Goal: Find contact information: Find contact information

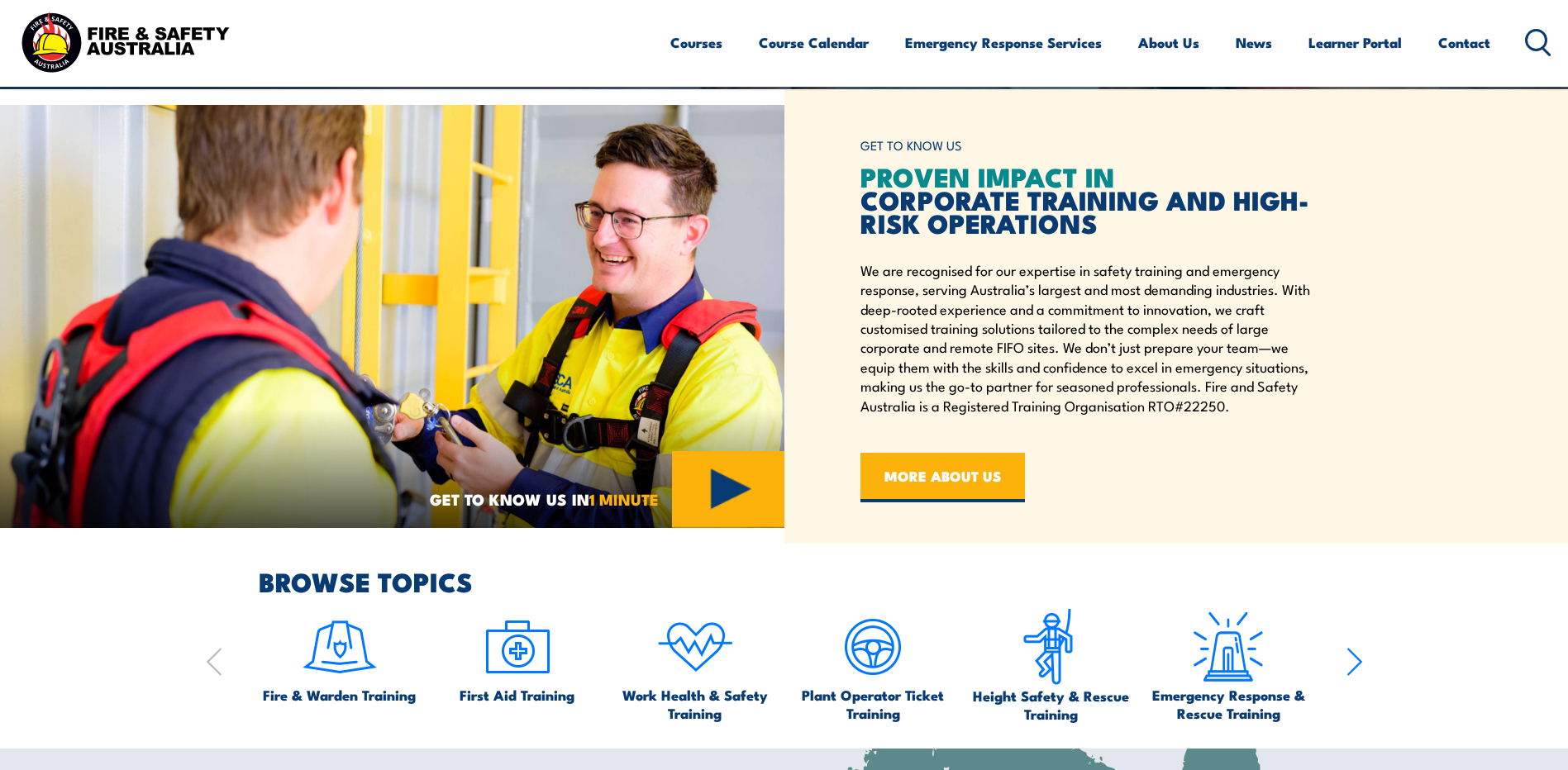
scroll to position [661, 0]
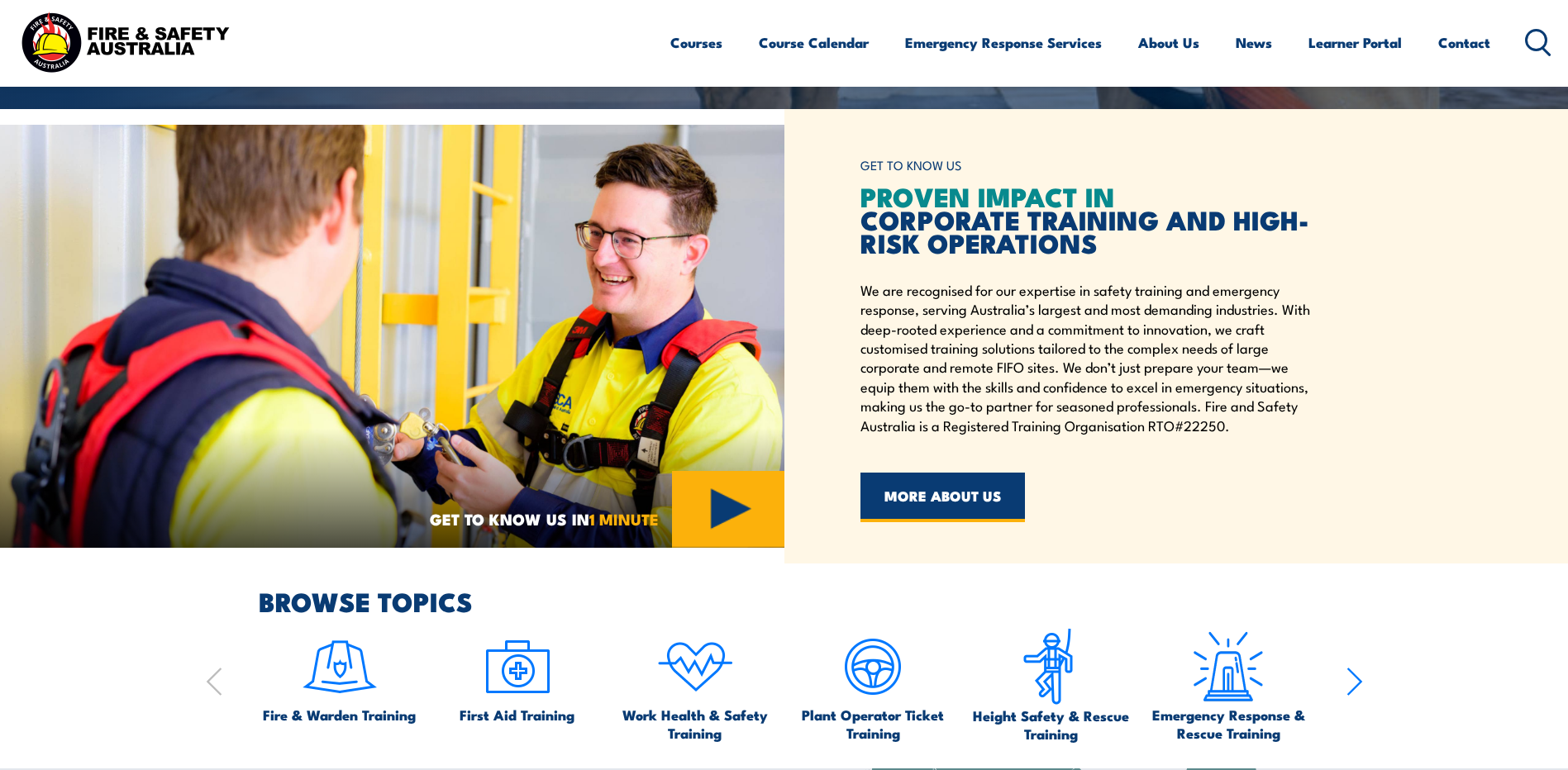
click at [987, 495] on link "MORE ABOUT US" at bounding box center [943, 497] width 165 height 49
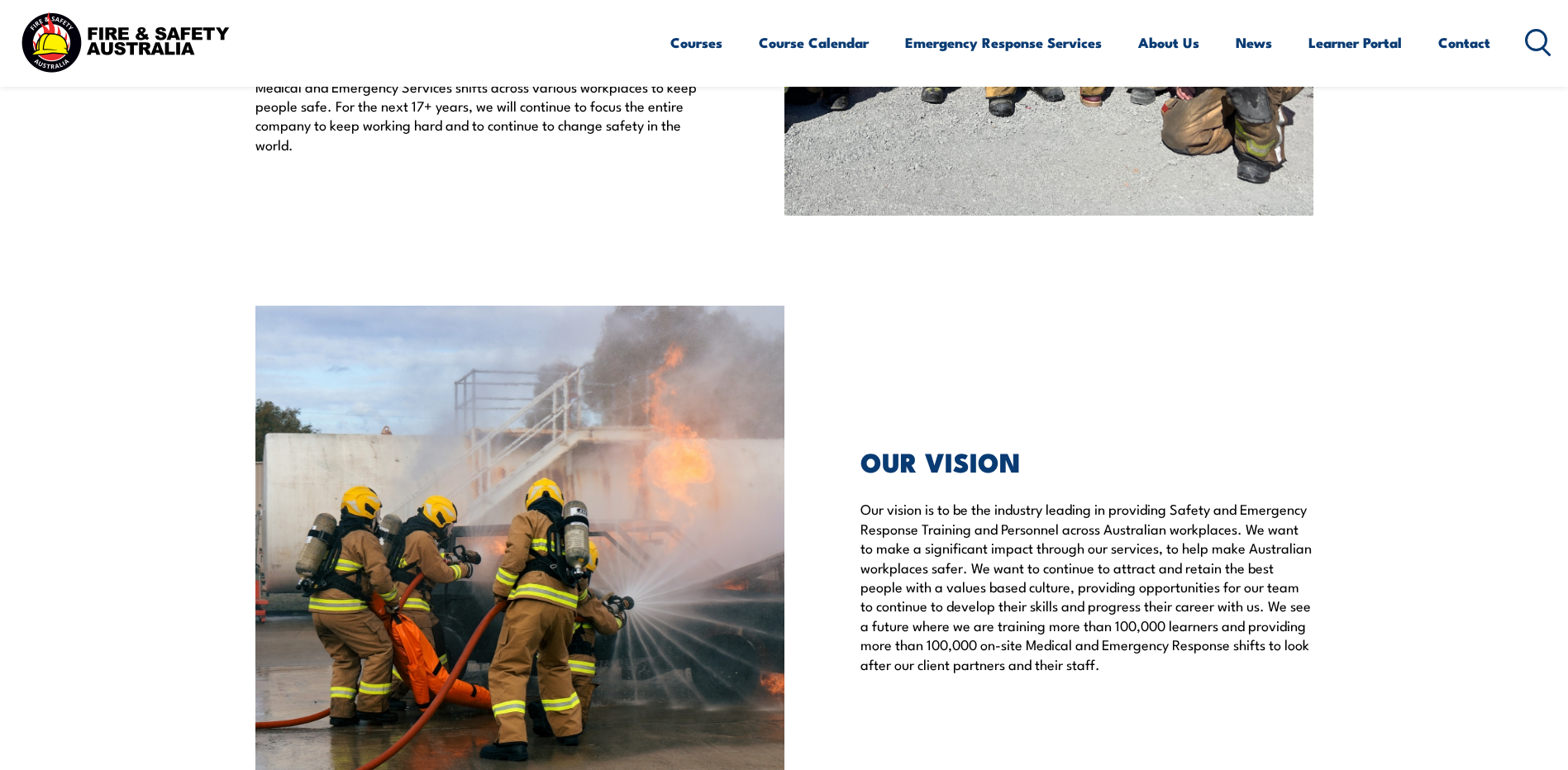
scroll to position [3553, 0]
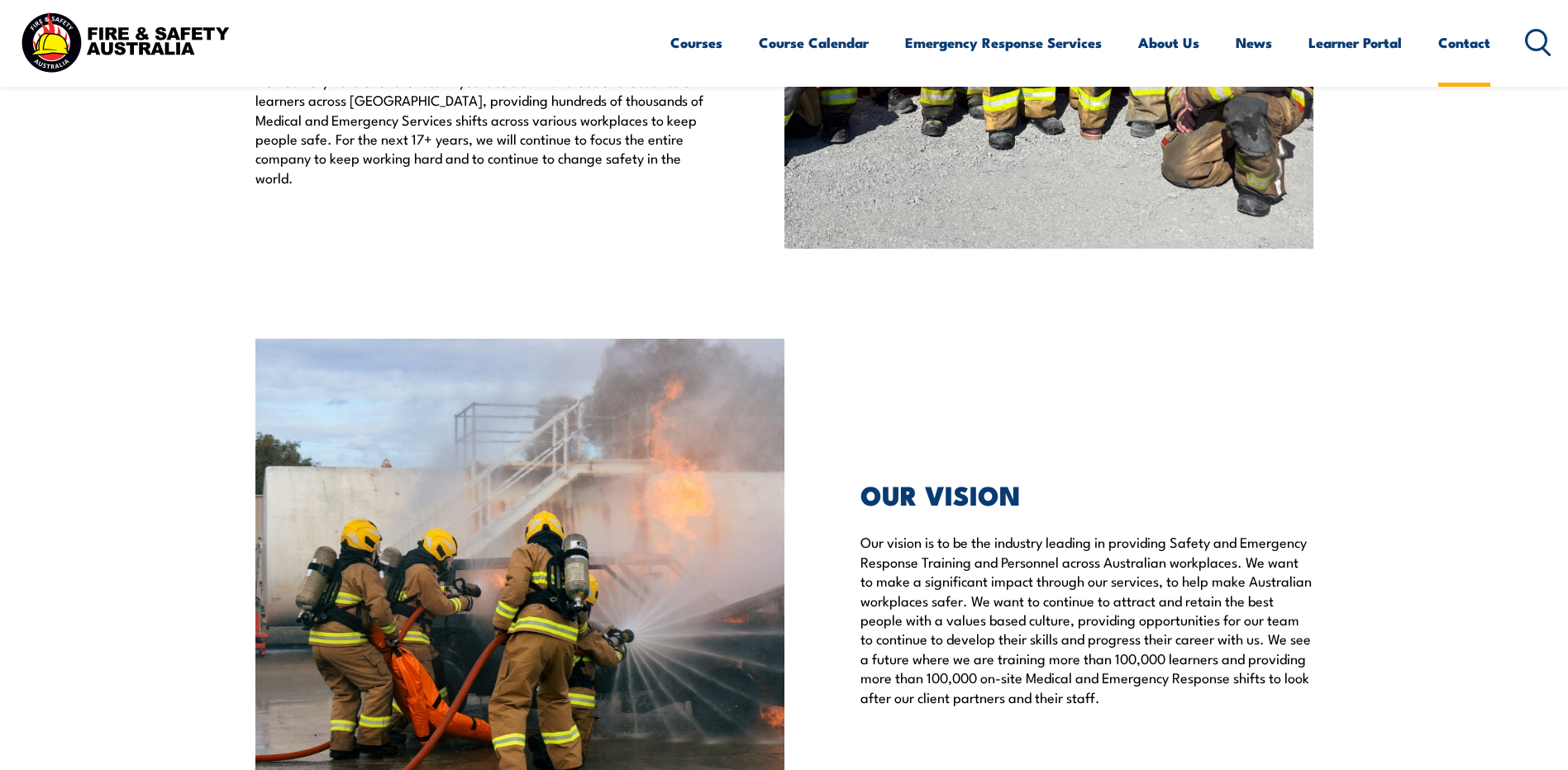
click at [1477, 50] on link "Contact" at bounding box center [1464, 42] width 52 height 44
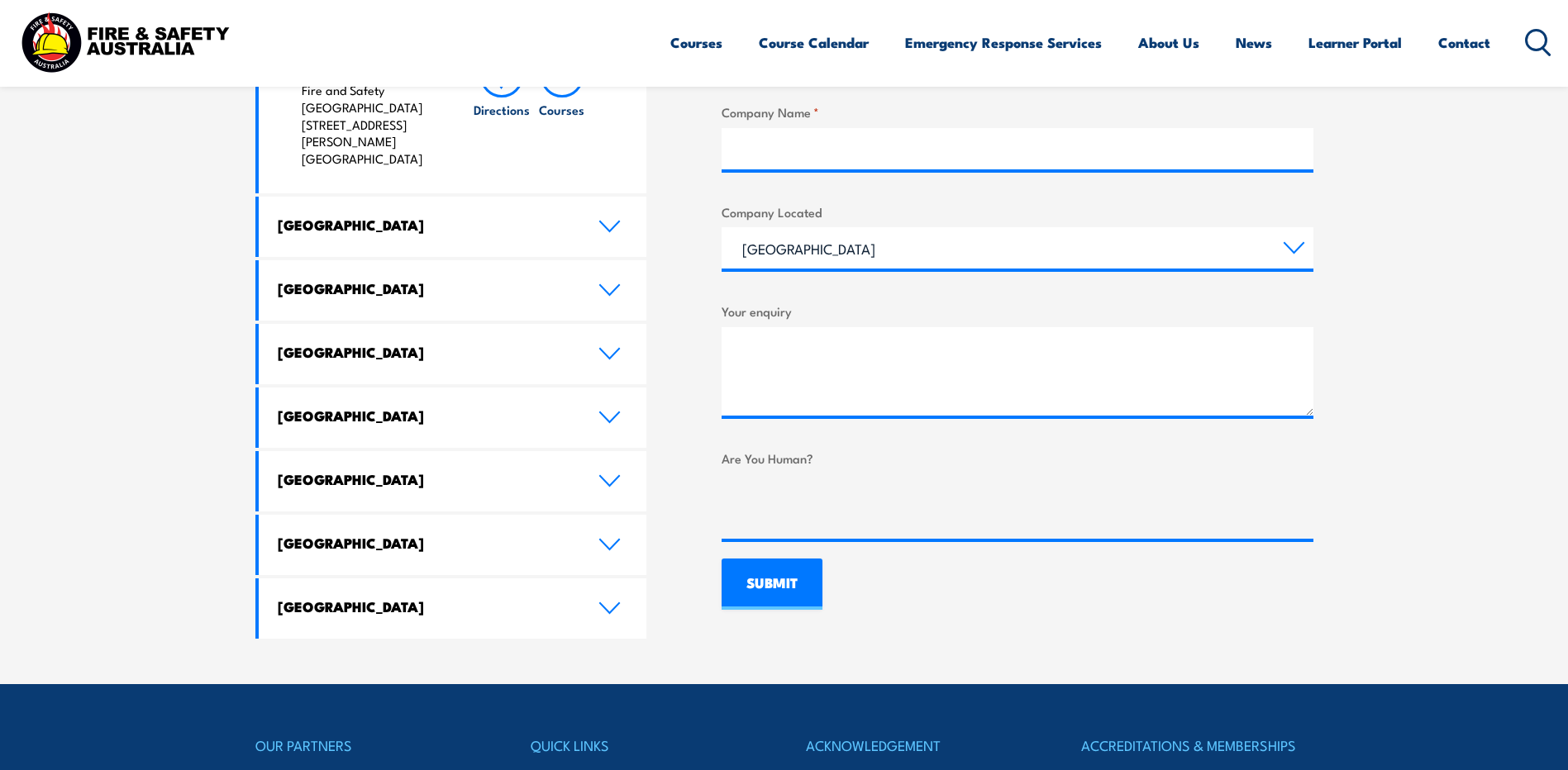
scroll to position [909, 0]
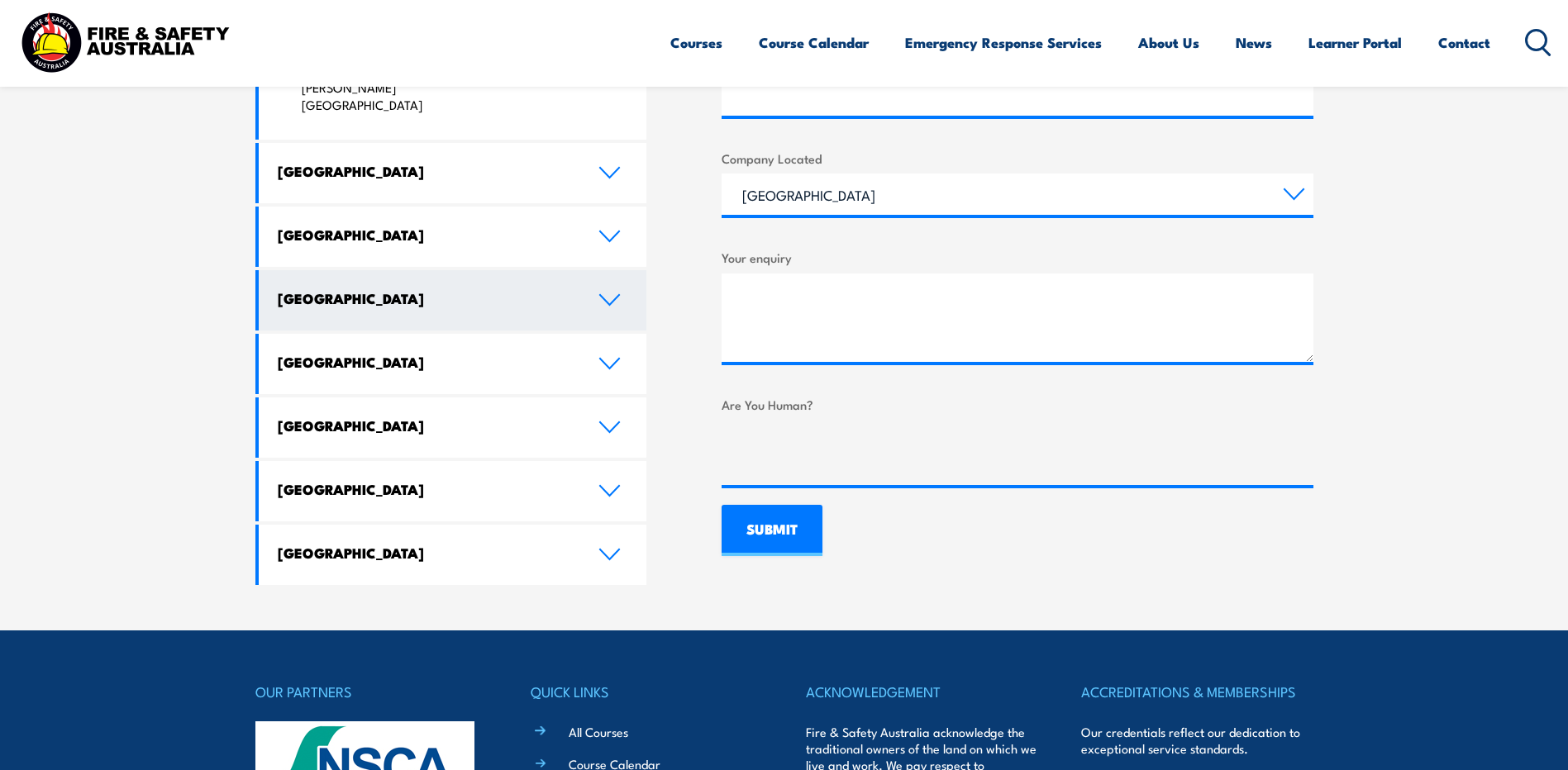
click at [359, 290] on h4 "[GEOGRAPHIC_DATA]" at bounding box center [425, 298] width 296 height 18
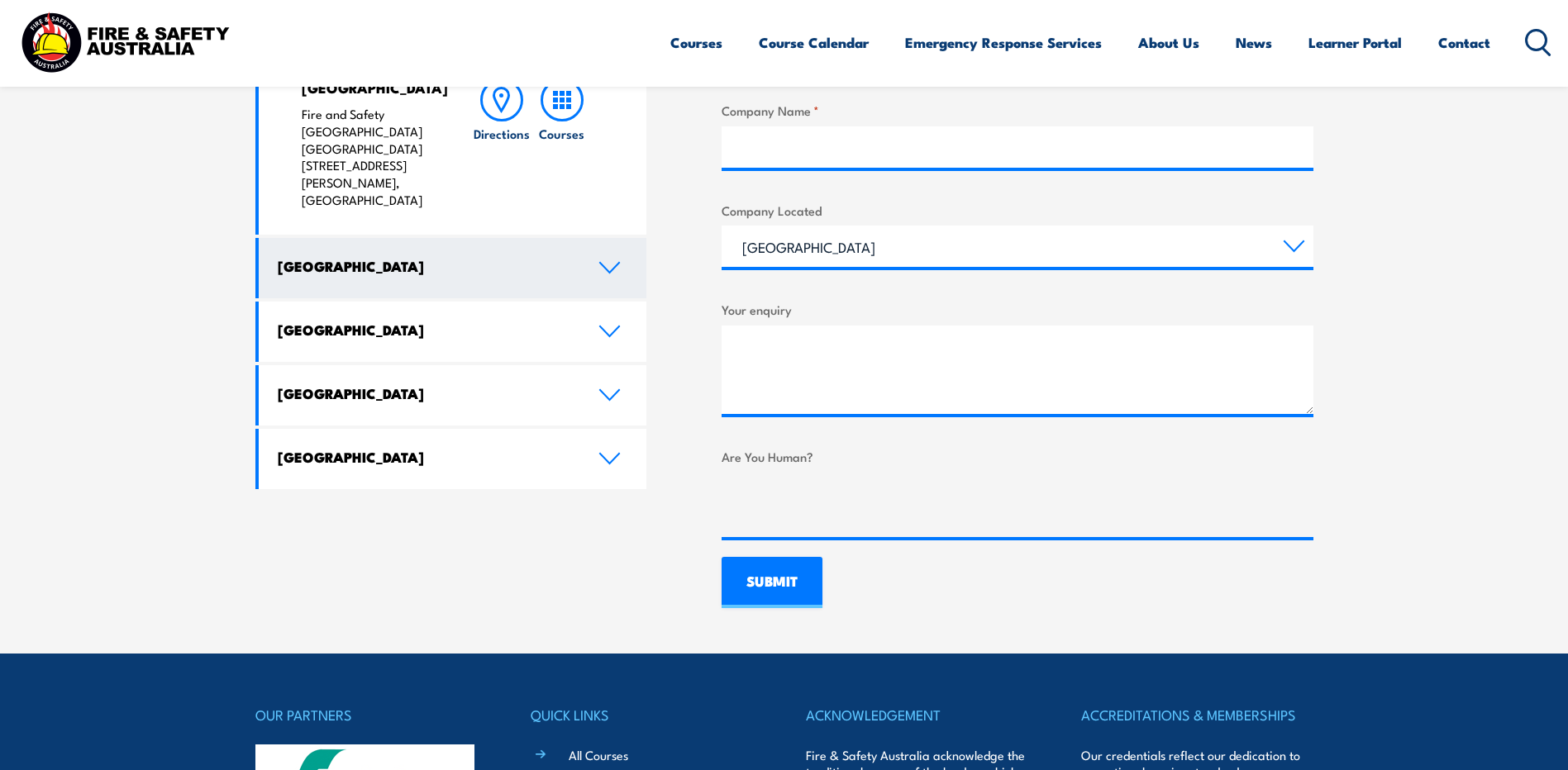
scroll to position [661, 0]
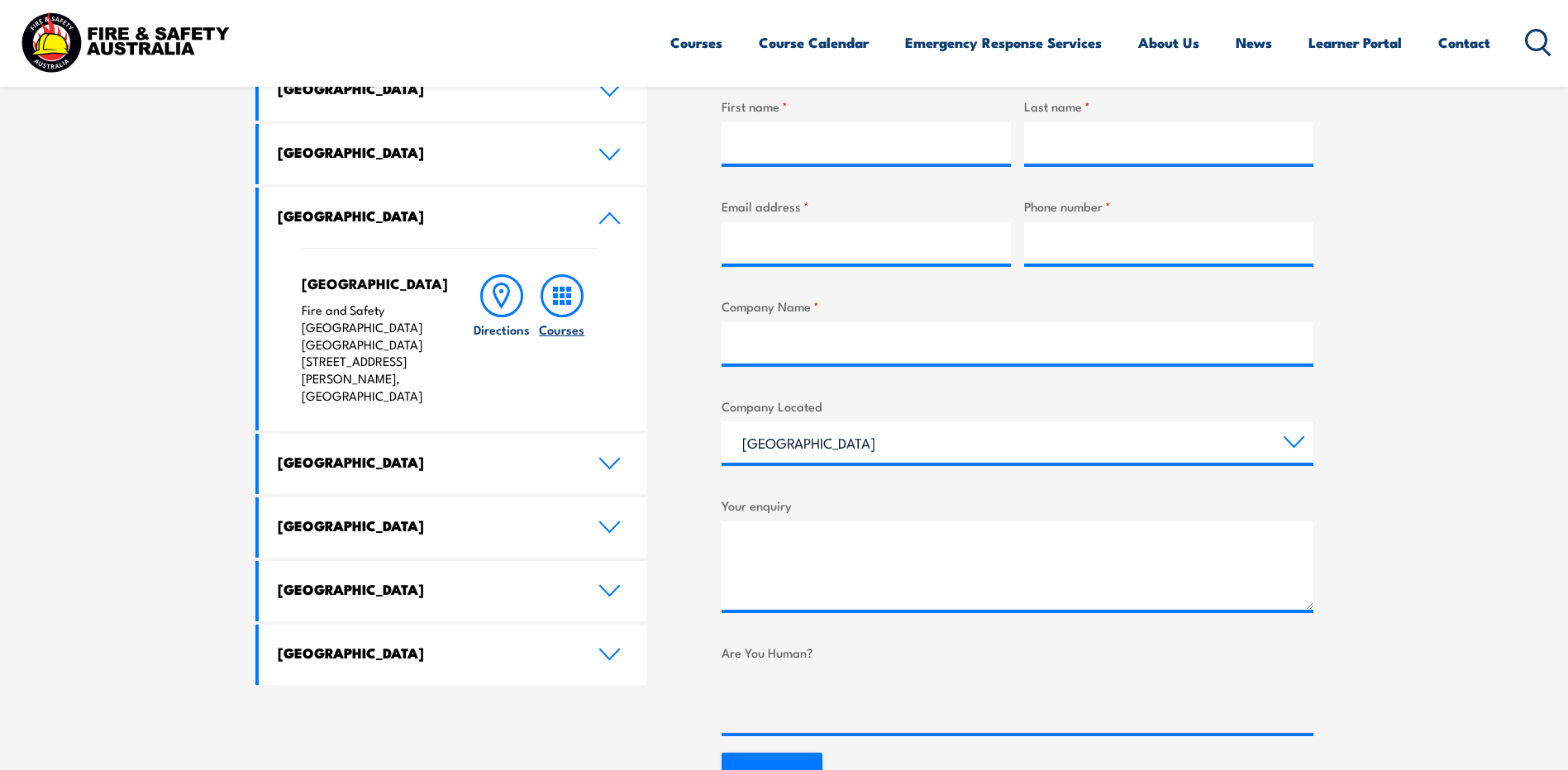
click at [569, 304] on rect at bounding box center [568, 302] width 5 height 5
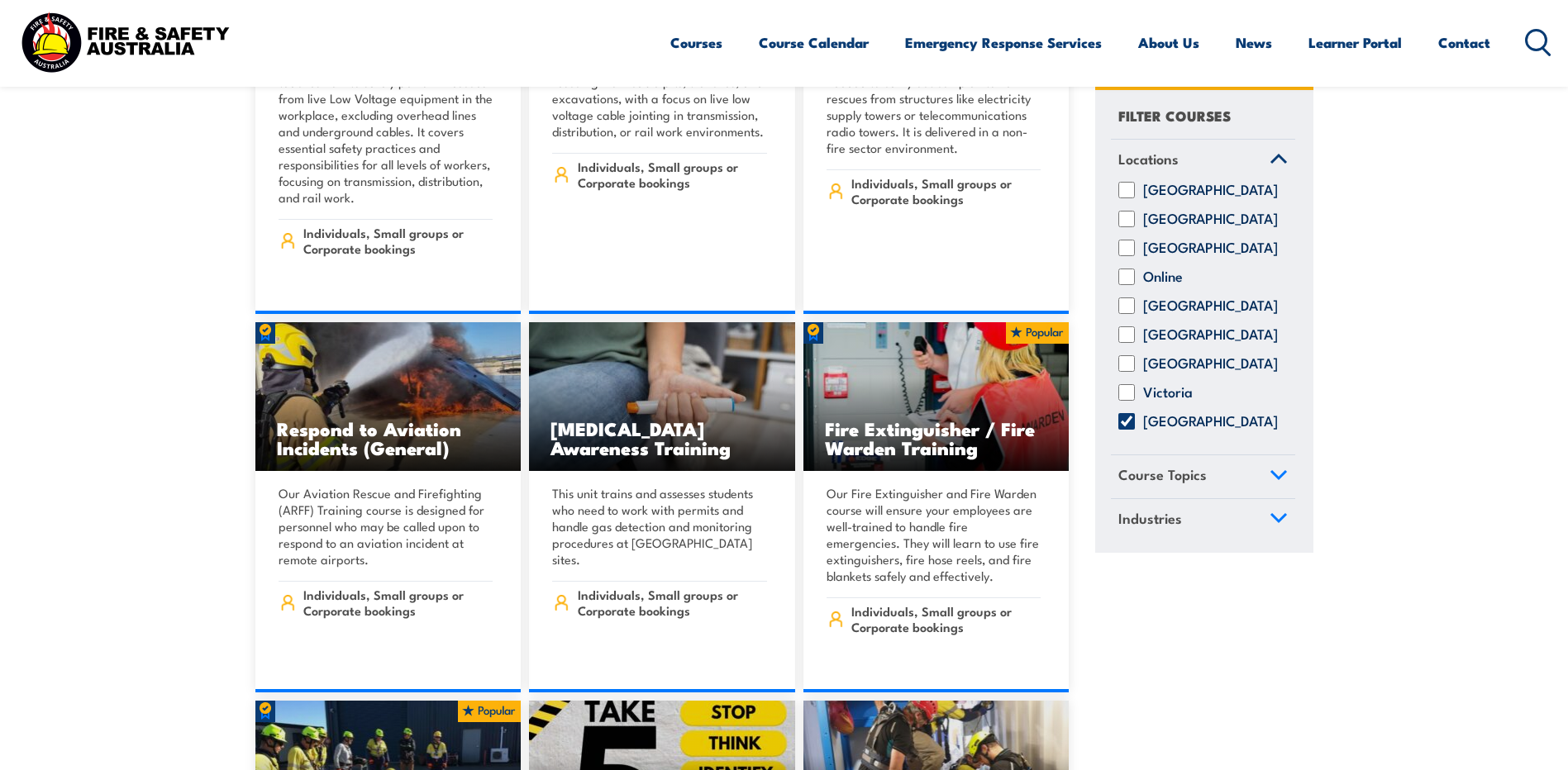
scroll to position [3635, 0]
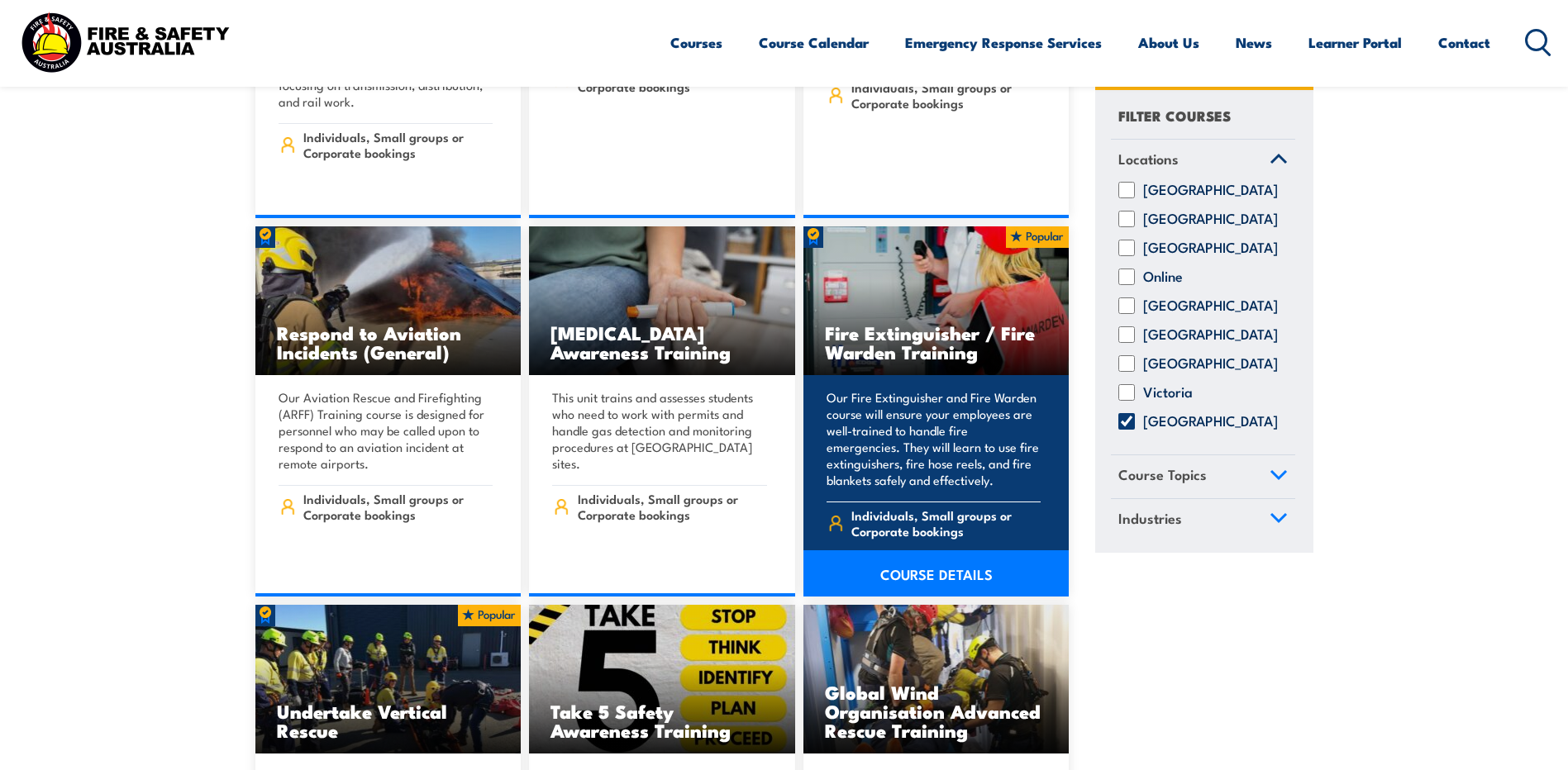
click at [946, 550] on link "COURSE DETAILS" at bounding box center [936, 573] width 267 height 46
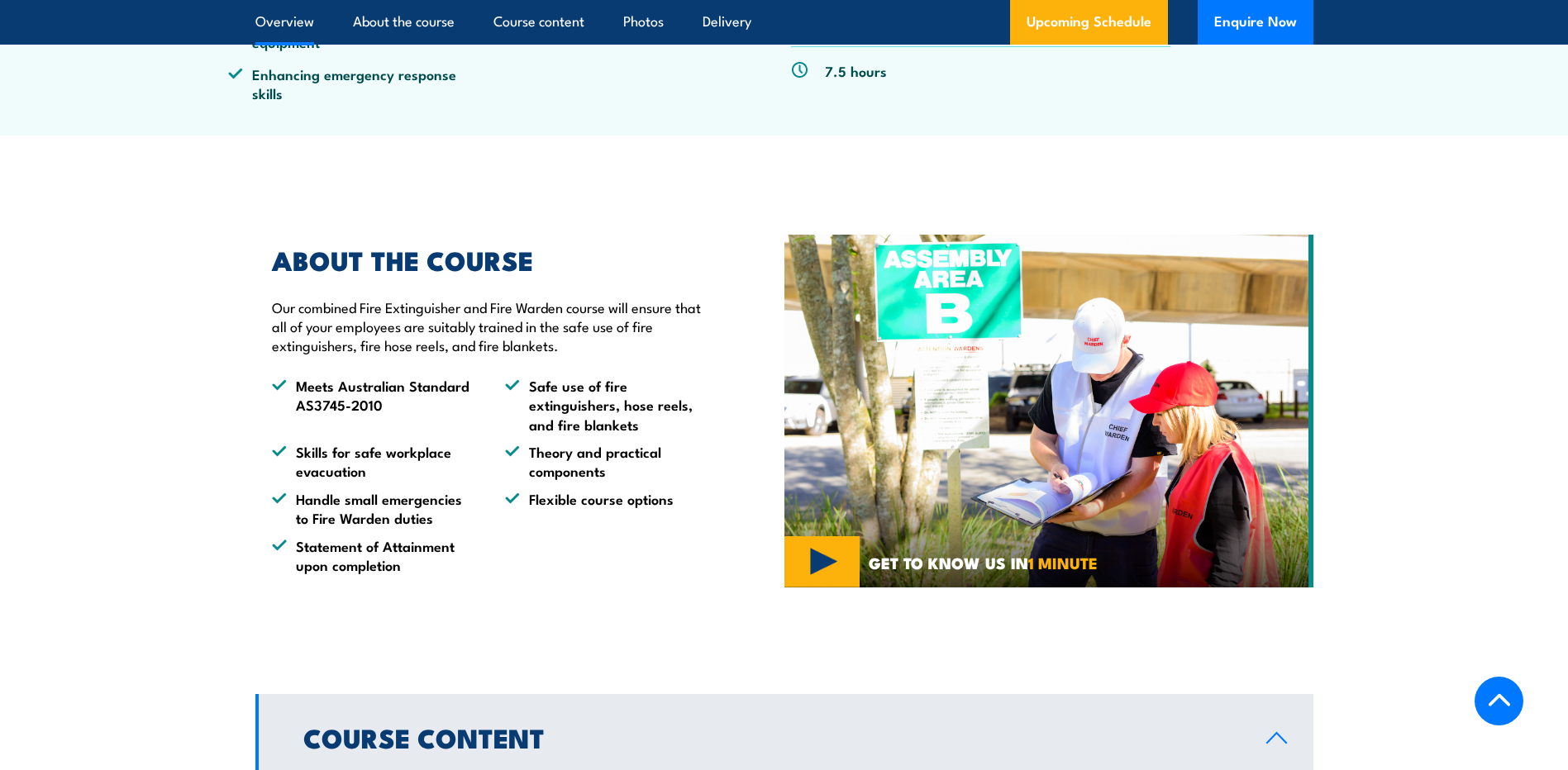
scroll to position [744, 0]
click at [1037, 547] on img at bounding box center [1049, 410] width 529 height 353
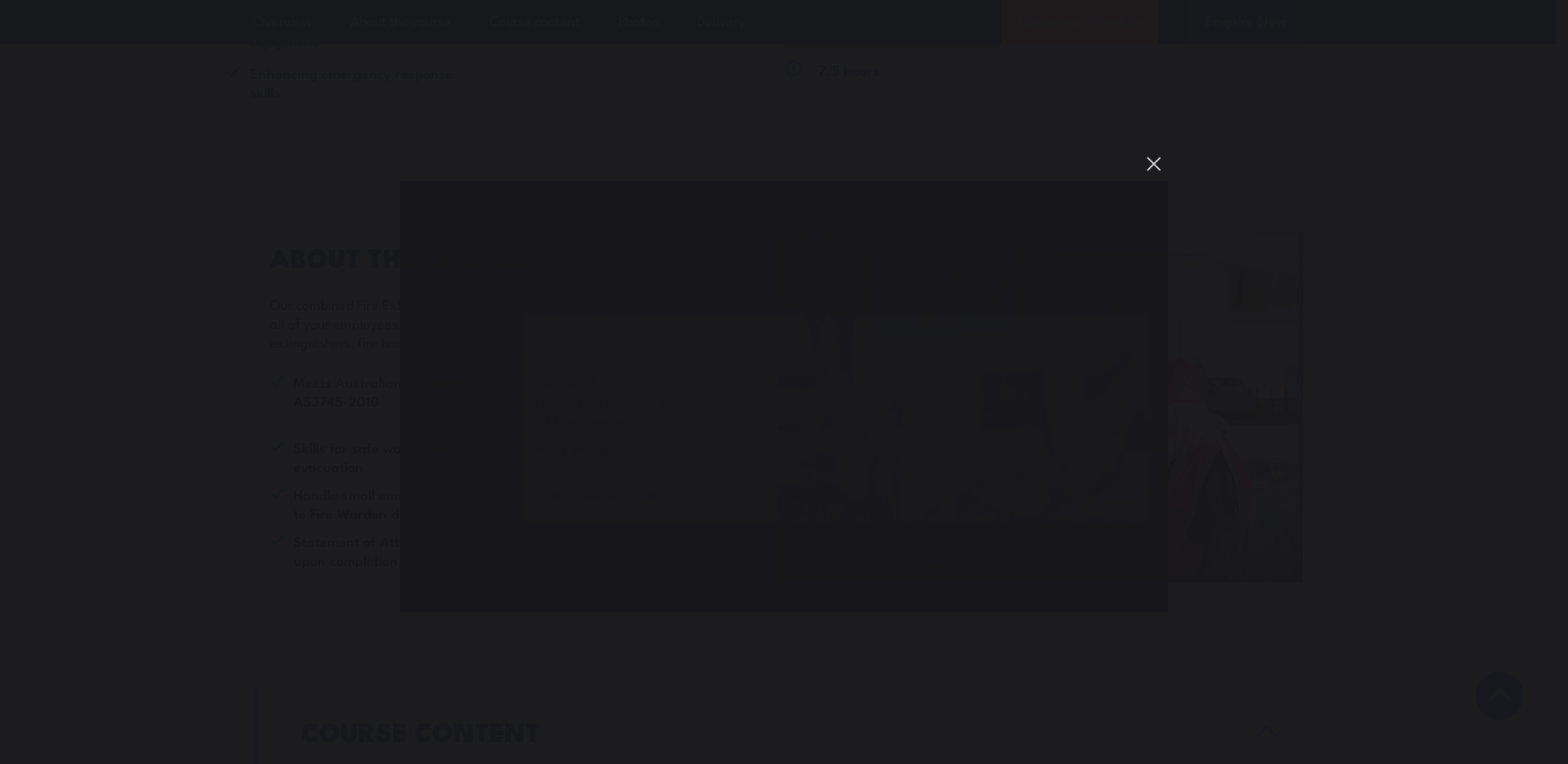
click at [1153, 168] on button "You can close this modal content with the ESC key" at bounding box center [1154, 163] width 28 height 28
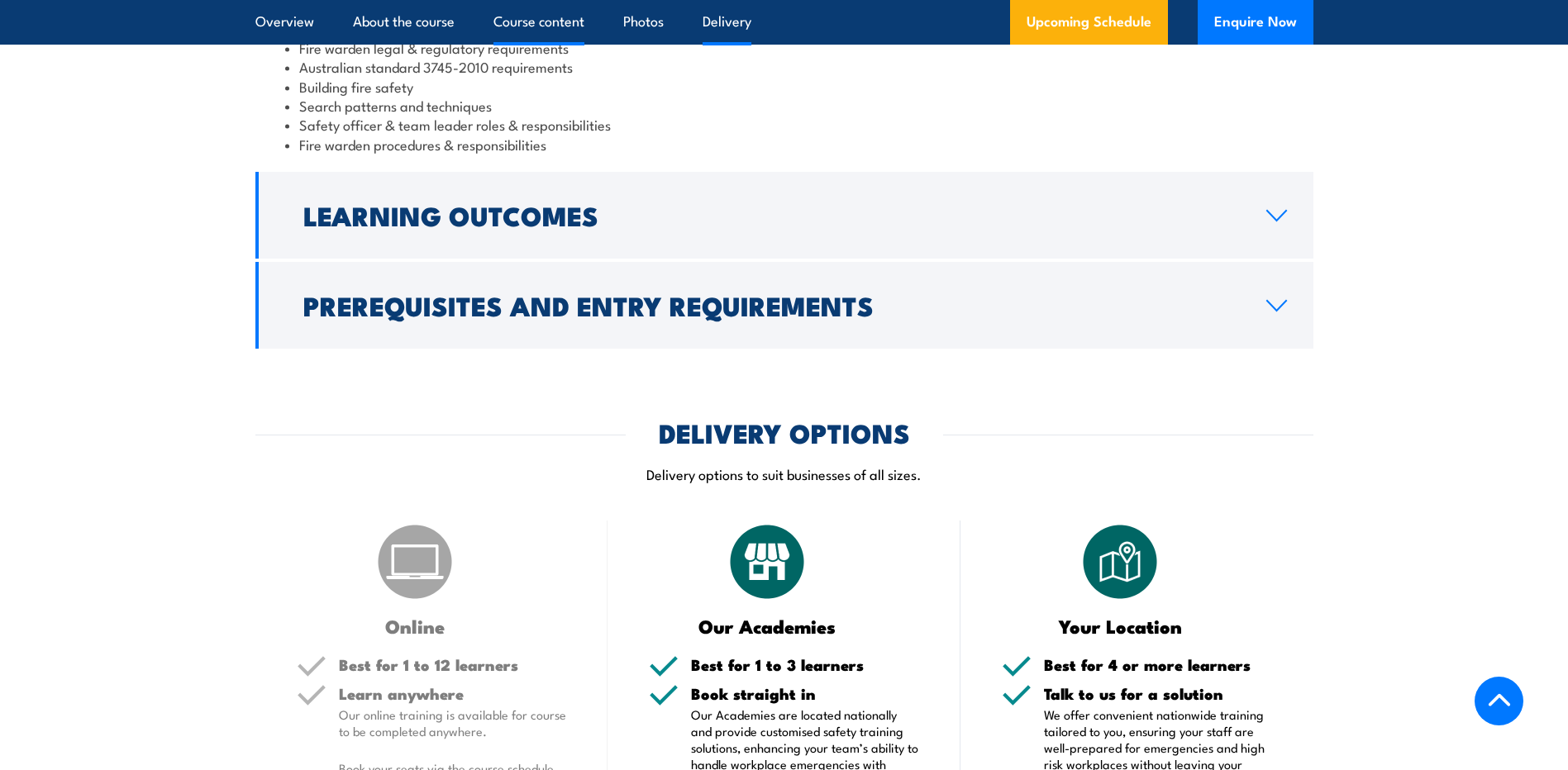
scroll to position [1652, 0]
